Goal: Check status: Check status

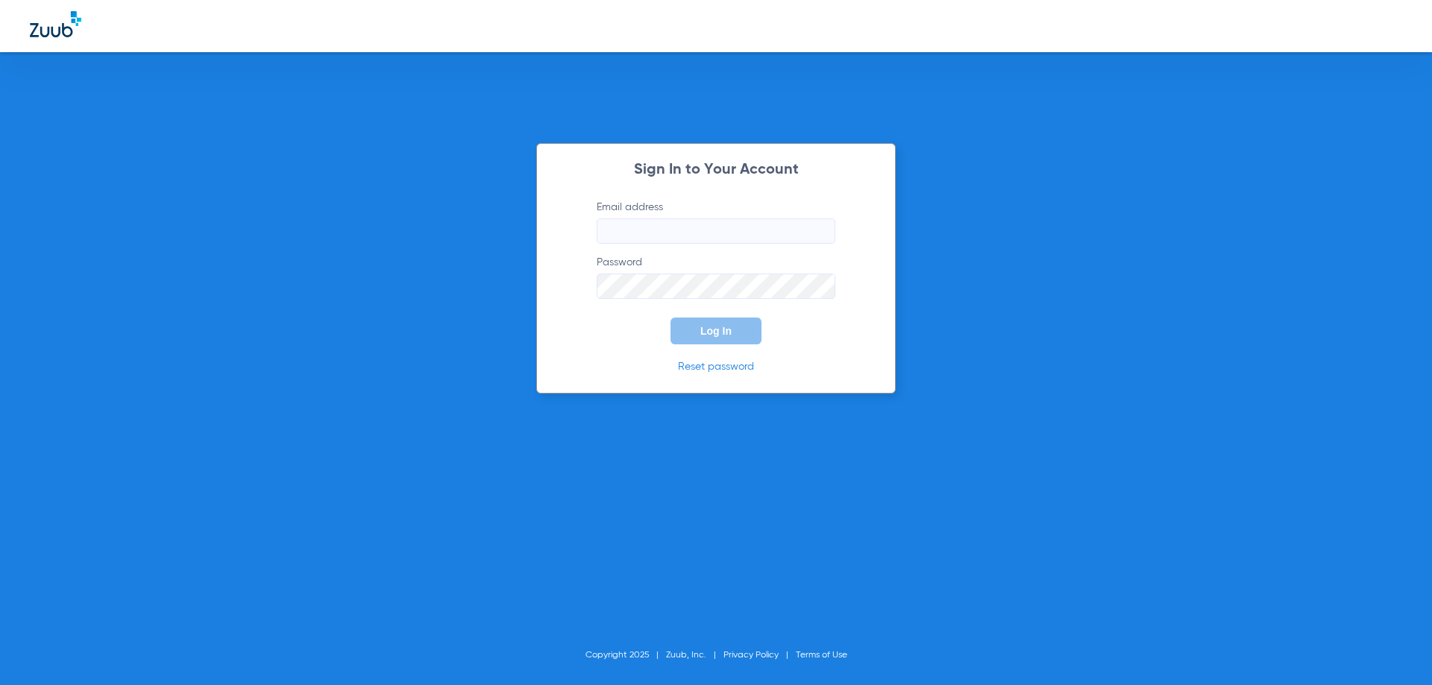
type input "[EMAIL_ADDRESS][DOMAIN_NAME]"
click at [718, 331] on span "Log In" at bounding box center [715, 331] width 31 height 12
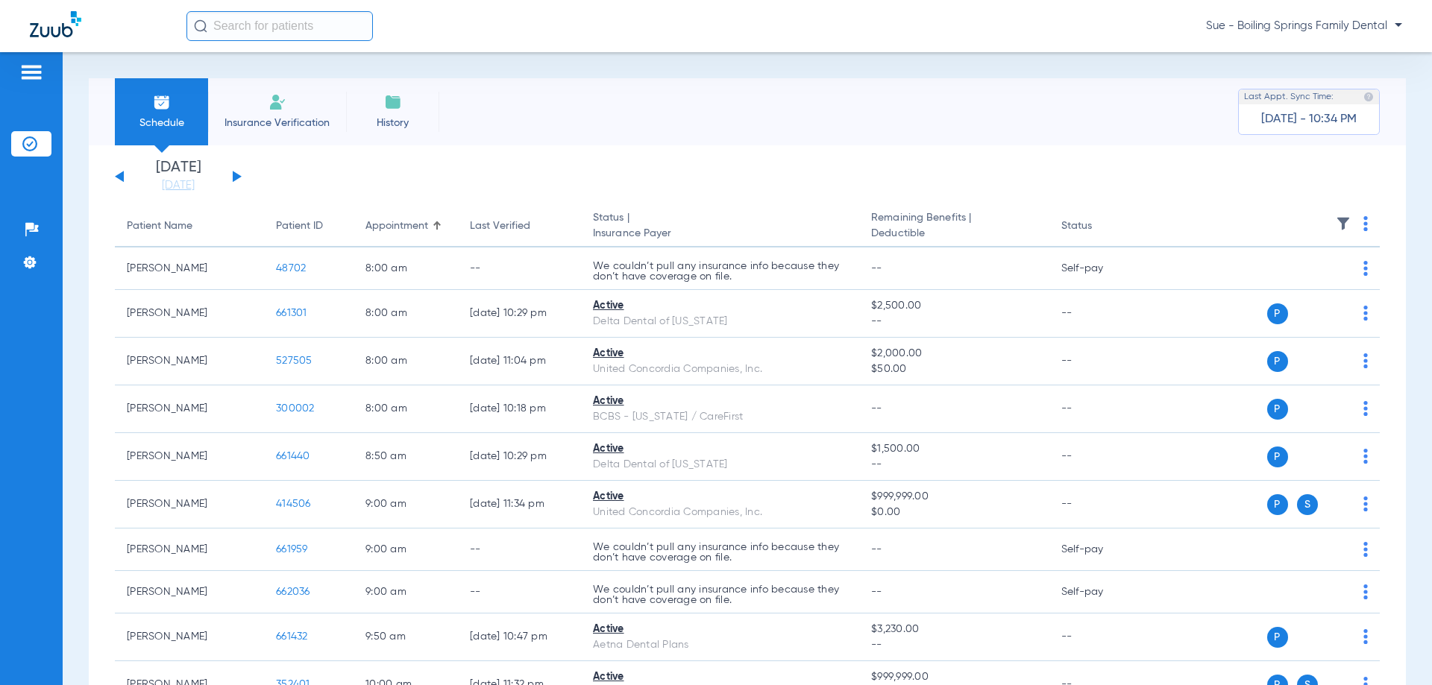
click at [238, 173] on div "[DATE] [DATE] [DATE] [DATE] [DATE] [DATE] [DATE] [DATE] [DATE] [DATE] [DATE] [D…" at bounding box center [178, 176] width 127 height 33
click at [233, 173] on button at bounding box center [237, 176] width 9 height 11
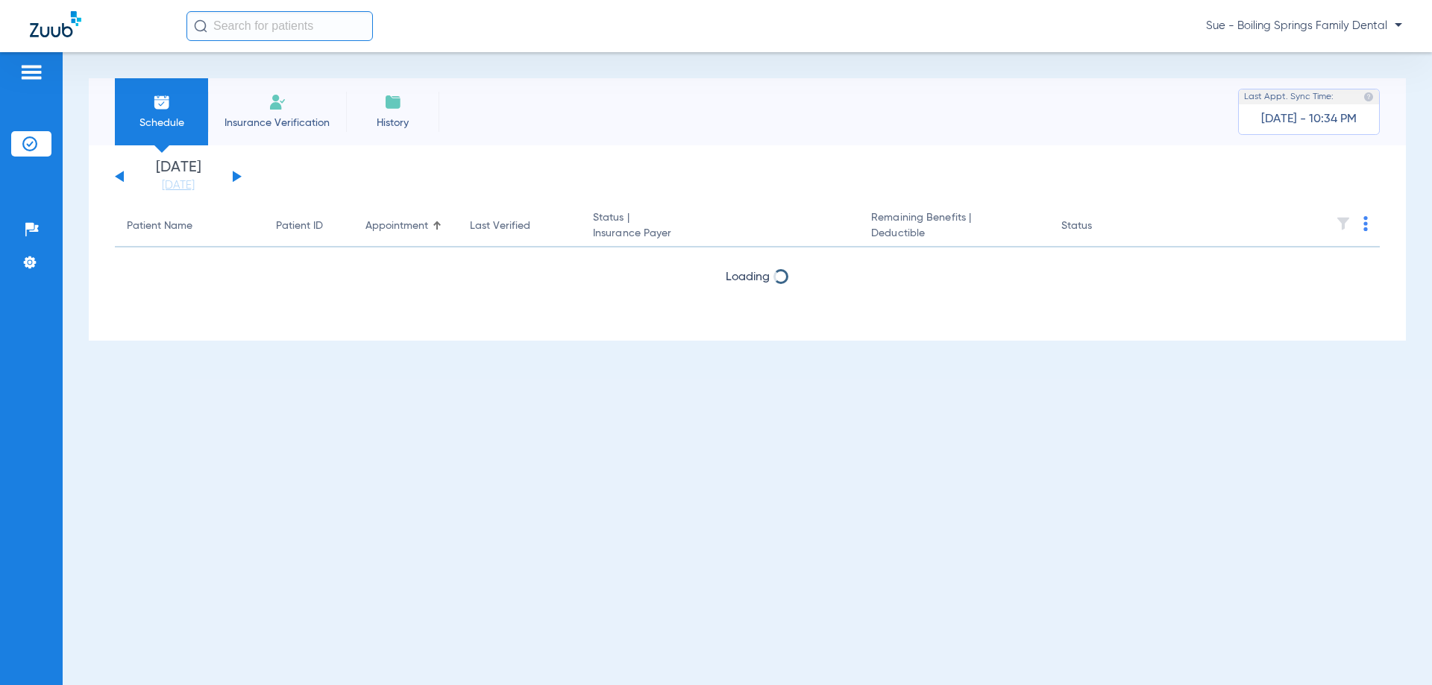
click at [233, 173] on button at bounding box center [237, 176] width 9 height 11
click at [236, 173] on button at bounding box center [237, 176] width 9 height 11
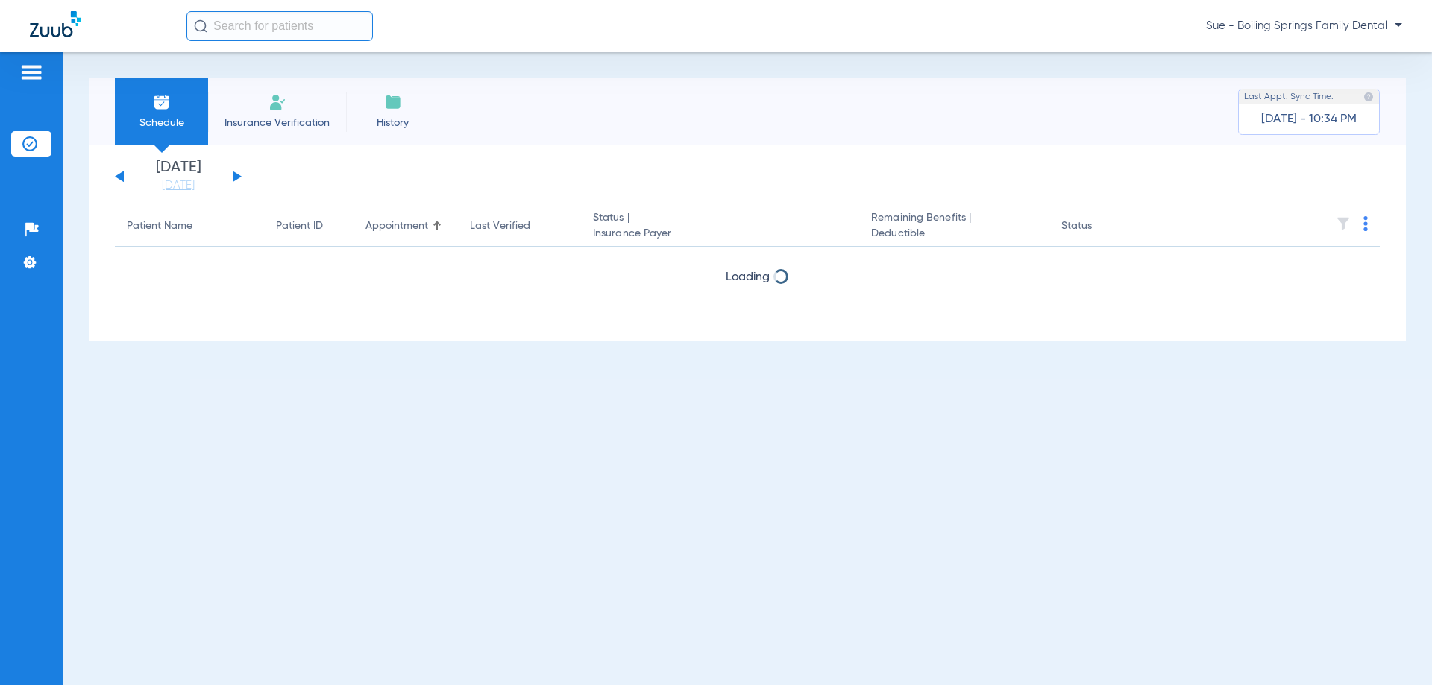
click at [236, 173] on button at bounding box center [237, 176] width 9 height 11
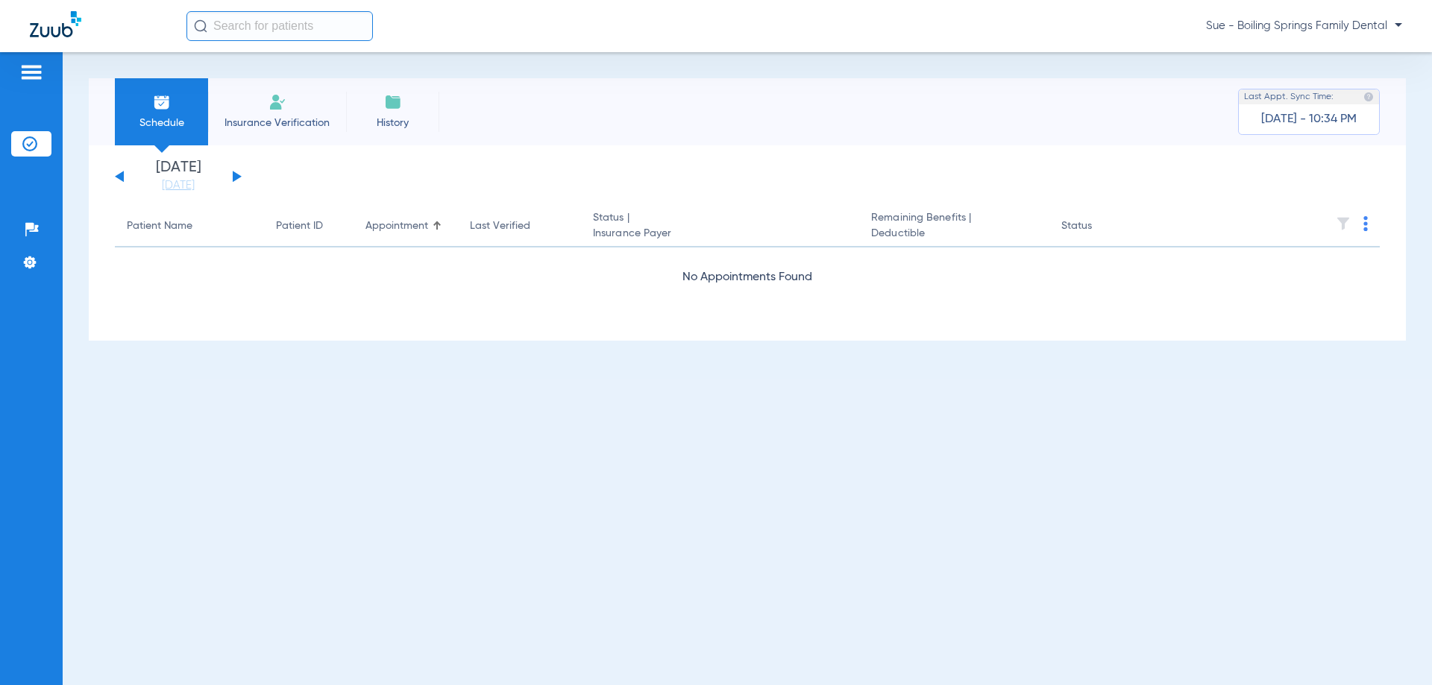
click at [236, 173] on button at bounding box center [237, 176] width 9 height 11
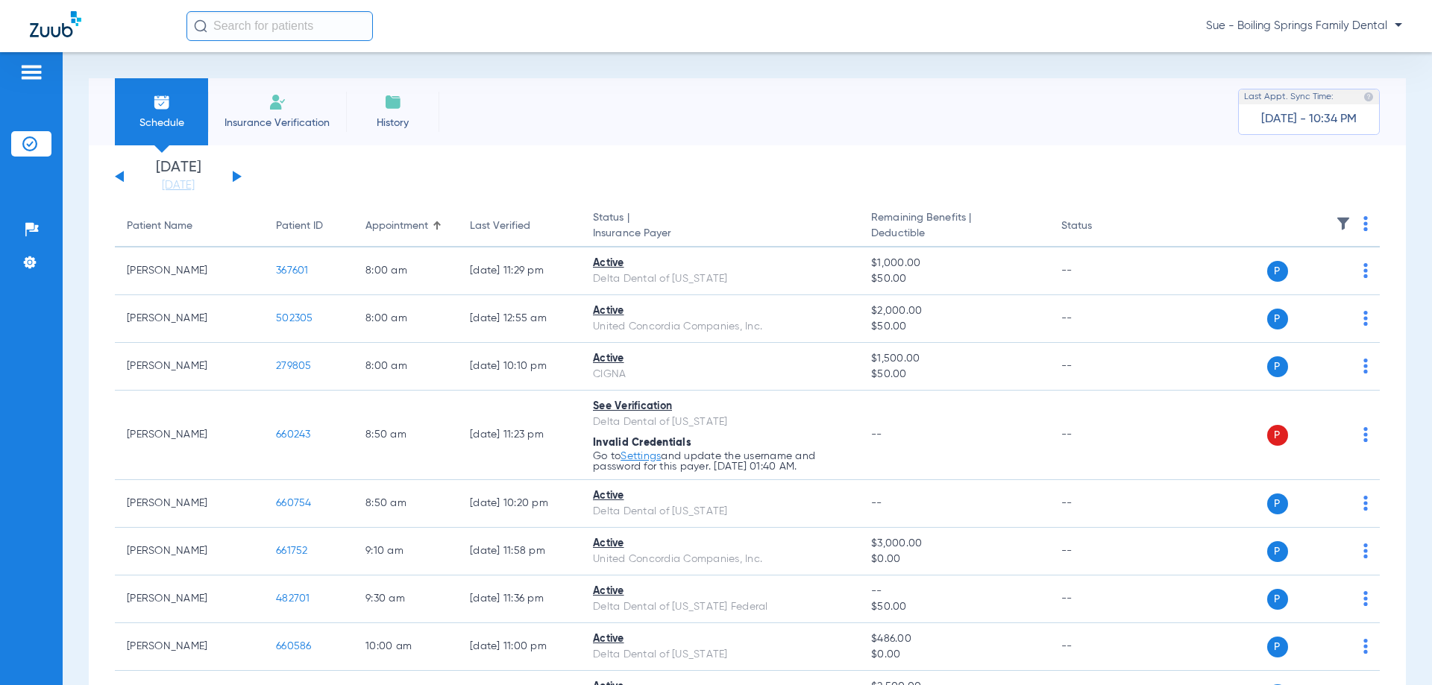
click at [236, 176] on button at bounding box center [237, 176] width 9 height 11
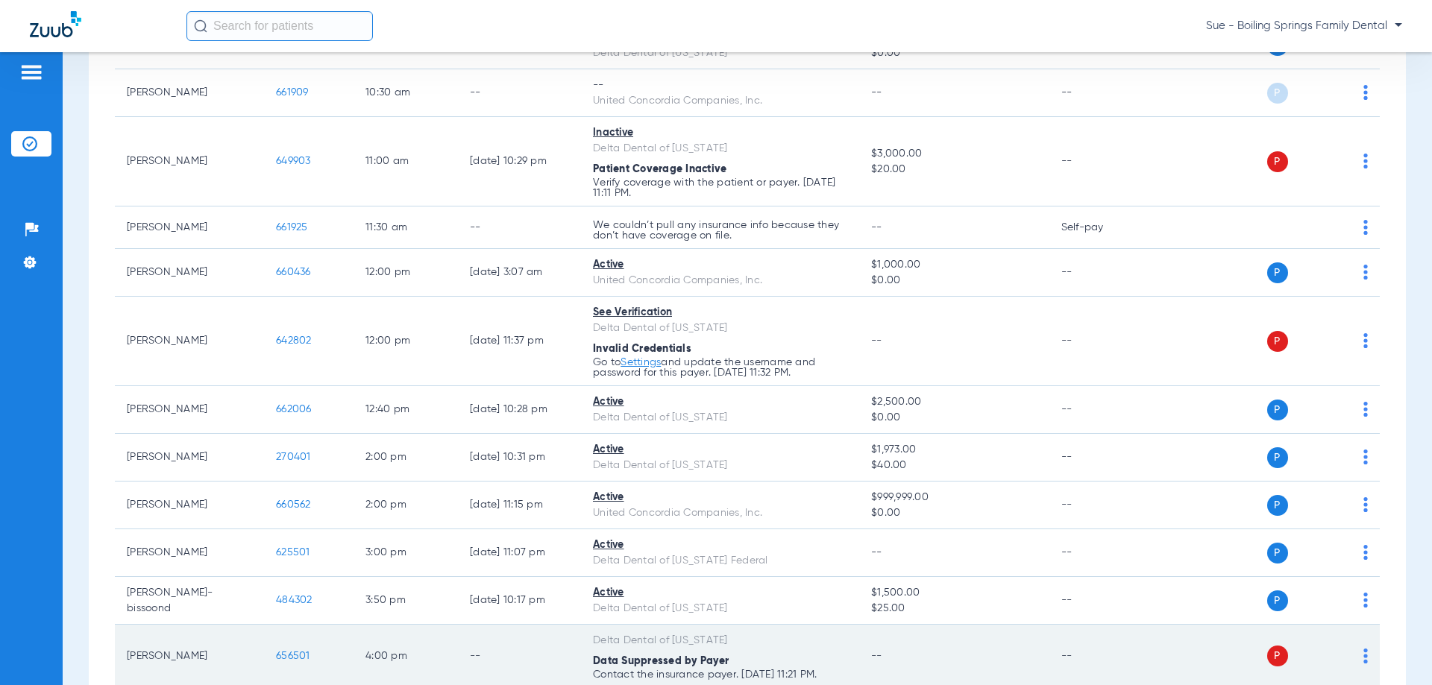
scroll to position [695, 0]
